Goal: Transaction & Acquisition: Purchase product/service

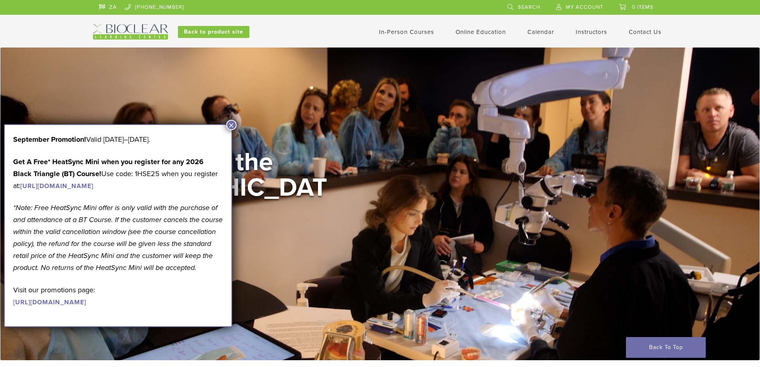
click at [586, 5] on span "My Account" at bounding box center [584, 7] width 37 height 6
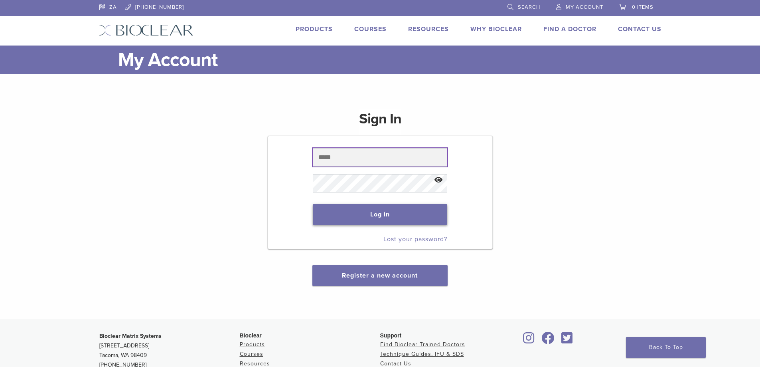
type input "**********"
click at [380, 215] on button "Log in" at bounding box center [380, 214] width 134 height 21
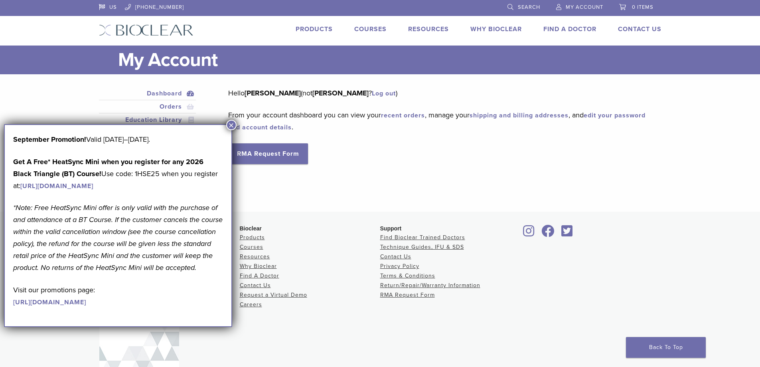
click at [236, 124] on button "×" at bounding box center [231, 125] width 10 height 10
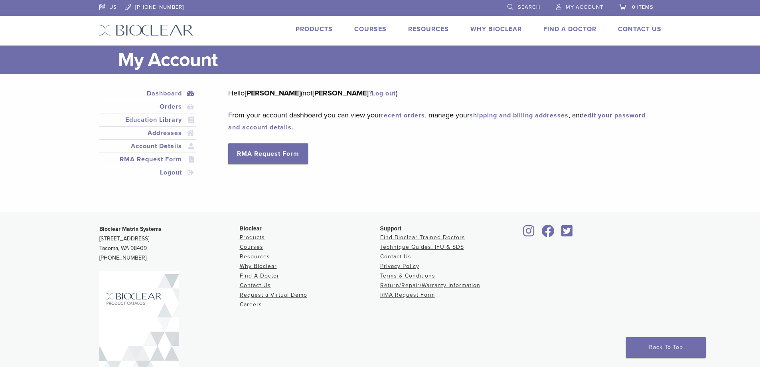
click at [304, 20] on div "US 1.855.712.5327 Search My Account 0 items Cart No products in the cart. Back …" at bounding box center [380, 22] width 574 height 45
click at [311, 30] on link "Products" at bounding box center [314, 29] width 37 height 8
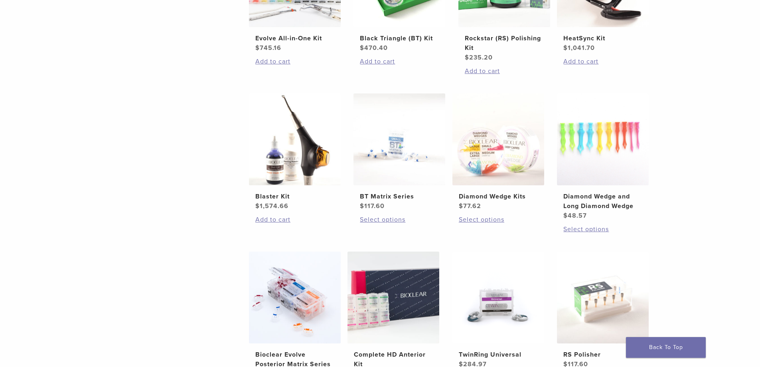
scroll to position [271, 0]
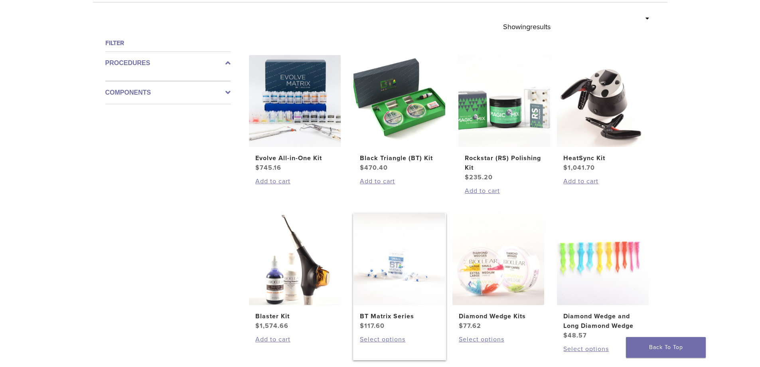
click at [426, 266] on img at bounding box center [399, 259] width 92 height 92
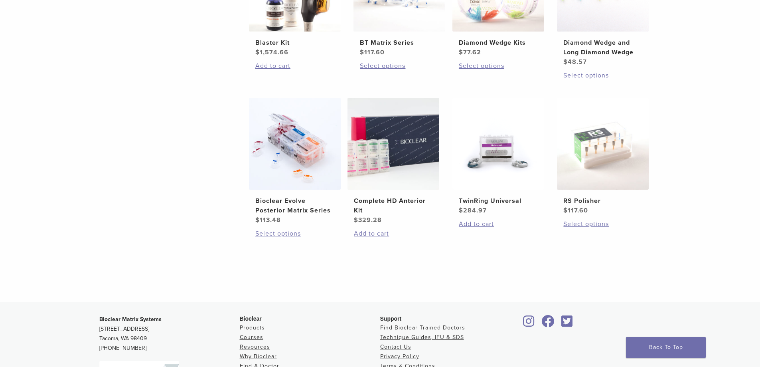
scroll to position [590, 0]
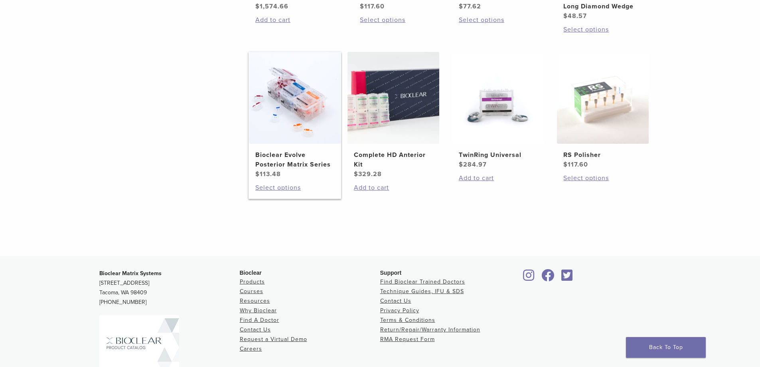
click at [273, 113] on img at bounding box center [295, 98] width 92 height 92
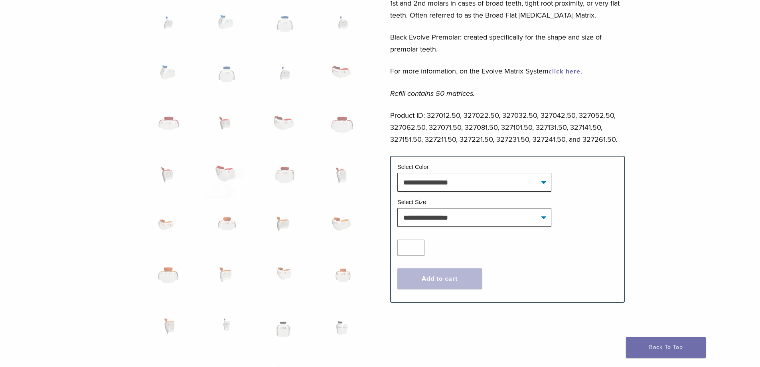
scroll to position [439, 0]
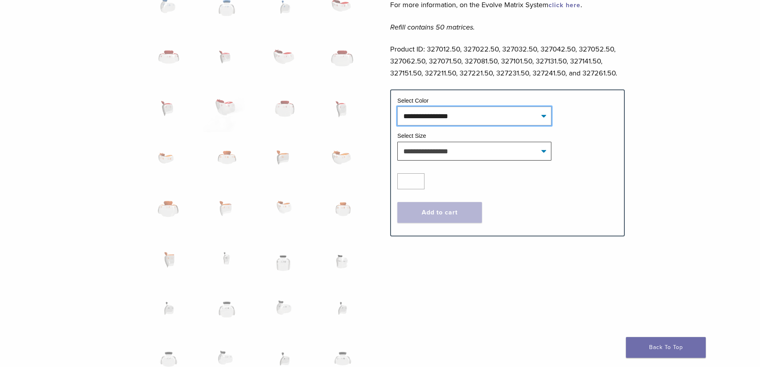
click at [463, 119] on select "**********" at bounding box center [474, 115] width 154 height 18
drag, startPoint x: 460, startPoint y: 112, endPoint x: 460, endPoint y: 132, distance: 19.1
click at [460, 112] on select "**********" at bounding box center [474, 115] width 154 height 18
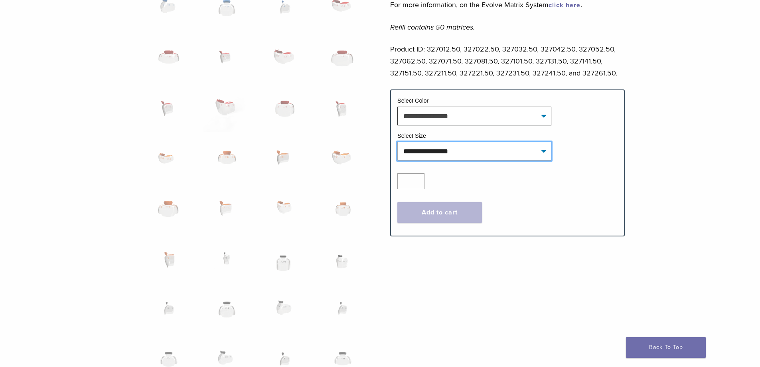
click at [449, 152] on select "**********" at bounding box center [474, 151] width 154 height 18
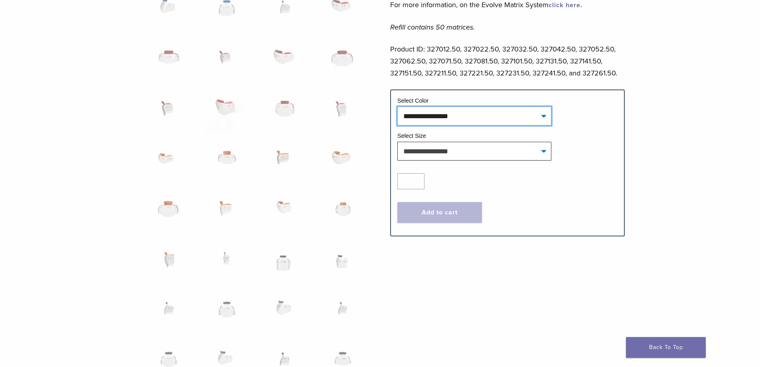
click at [463, 111] on select "**********" at bounding box center [474, 115] width 154 height 18
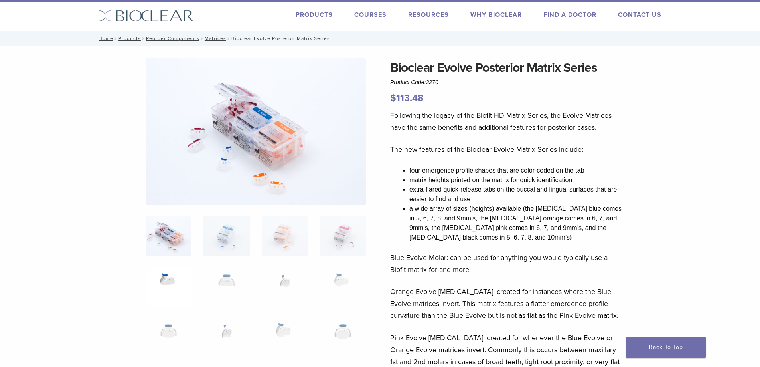
scroll to position [0, 0]
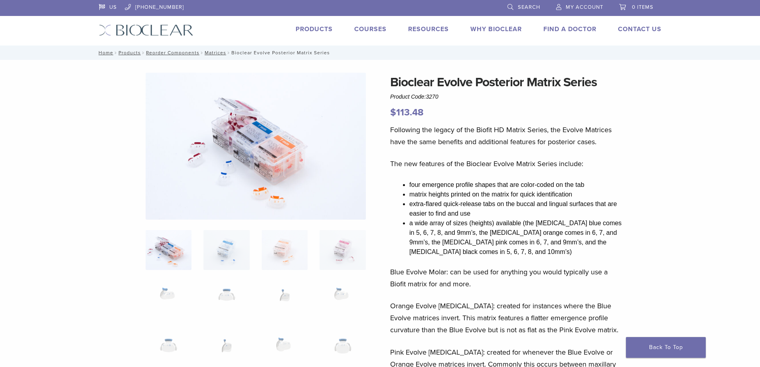
click at [321, 26] on link "Products" at bounding box center [314, 29] width 37 height 8
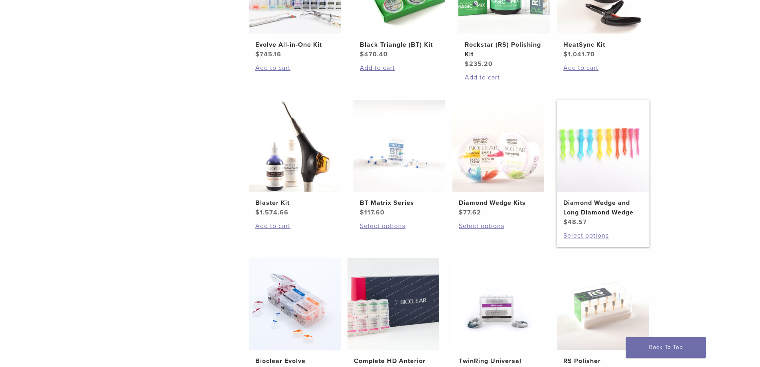
scroll to position [470, 0]
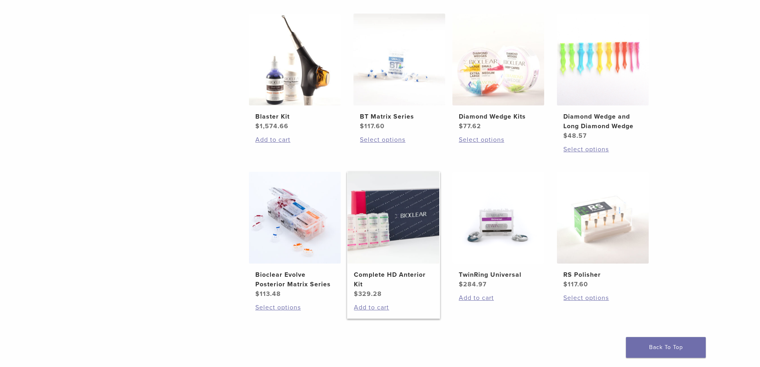
click at [404, 232] on img at bounding box center [393, 218] width 92 height 92
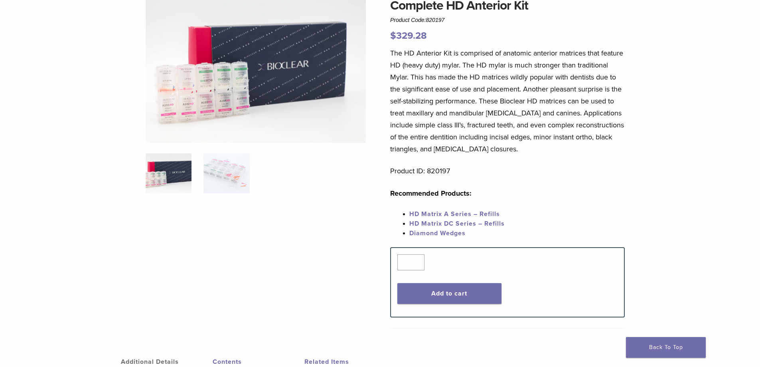
scroll to position [80, 0]
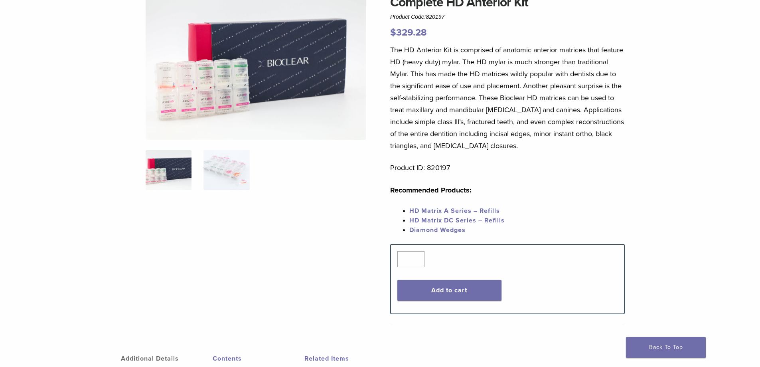
click at [463, 210] on link "HD Matrix A Series – Refills" at bounding box center [454, 211] width 91 height 8
click at [453, 219] on span "HD Matrix DC Series – Refills" at bounding box center [456, 220] width 95 height 8
click at [454, 219] on span "HD Matrix DC Series – Refills" at bounding box center [456, 220] width 95 height 8
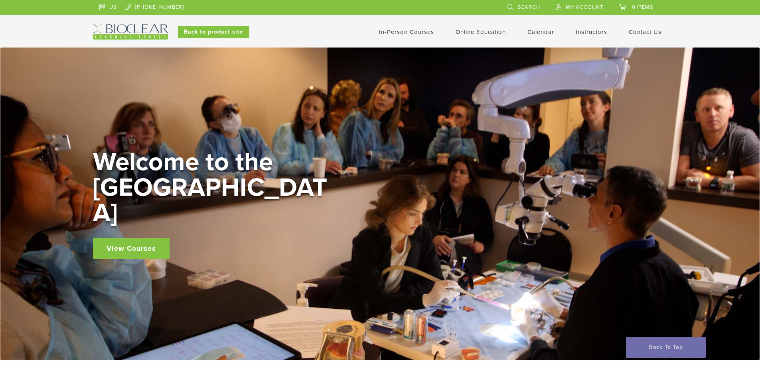
click at [580, 8] on span "My Account" at bounding box center [584, 7] width 37 height 6
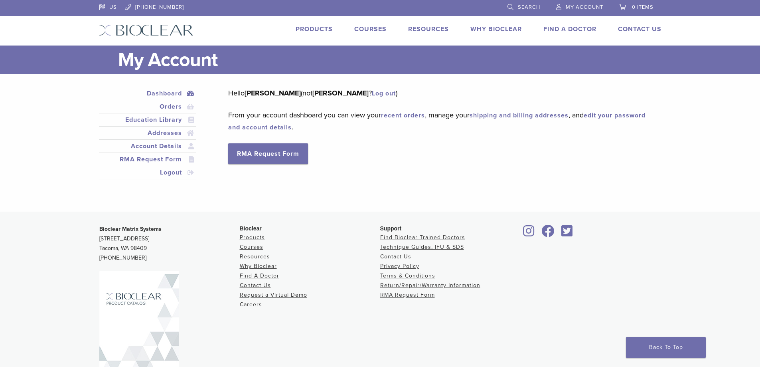
click at [327, 27] on link "Products" at bounding box center [314, 29] width 37 height 8
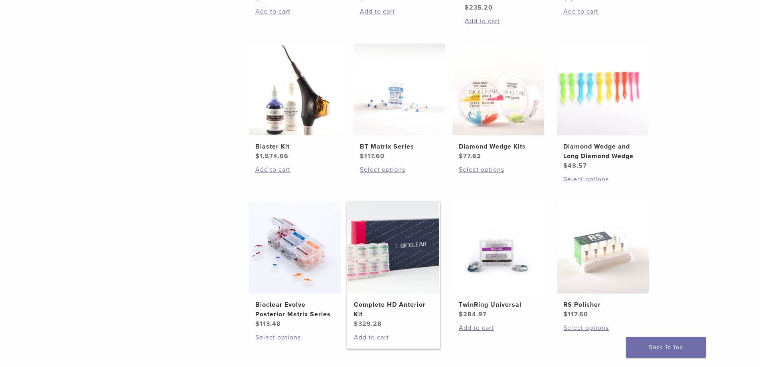
scroll to position [519, 0]
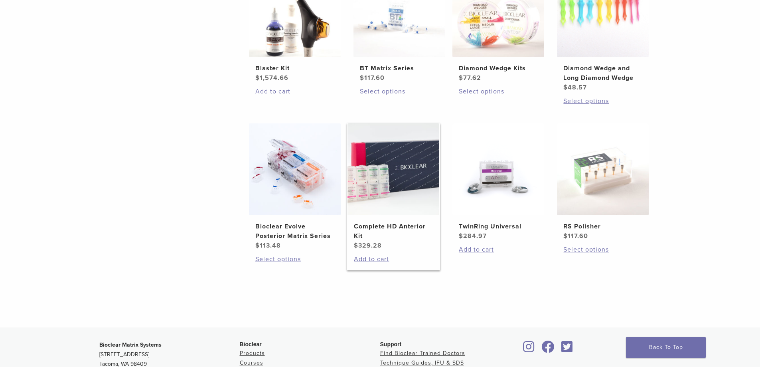
click at [401, 203] on img at bounding box center [393, 169] width 92 height 92
